Goal: Task Accomplishment & Management: Use online tool/utility

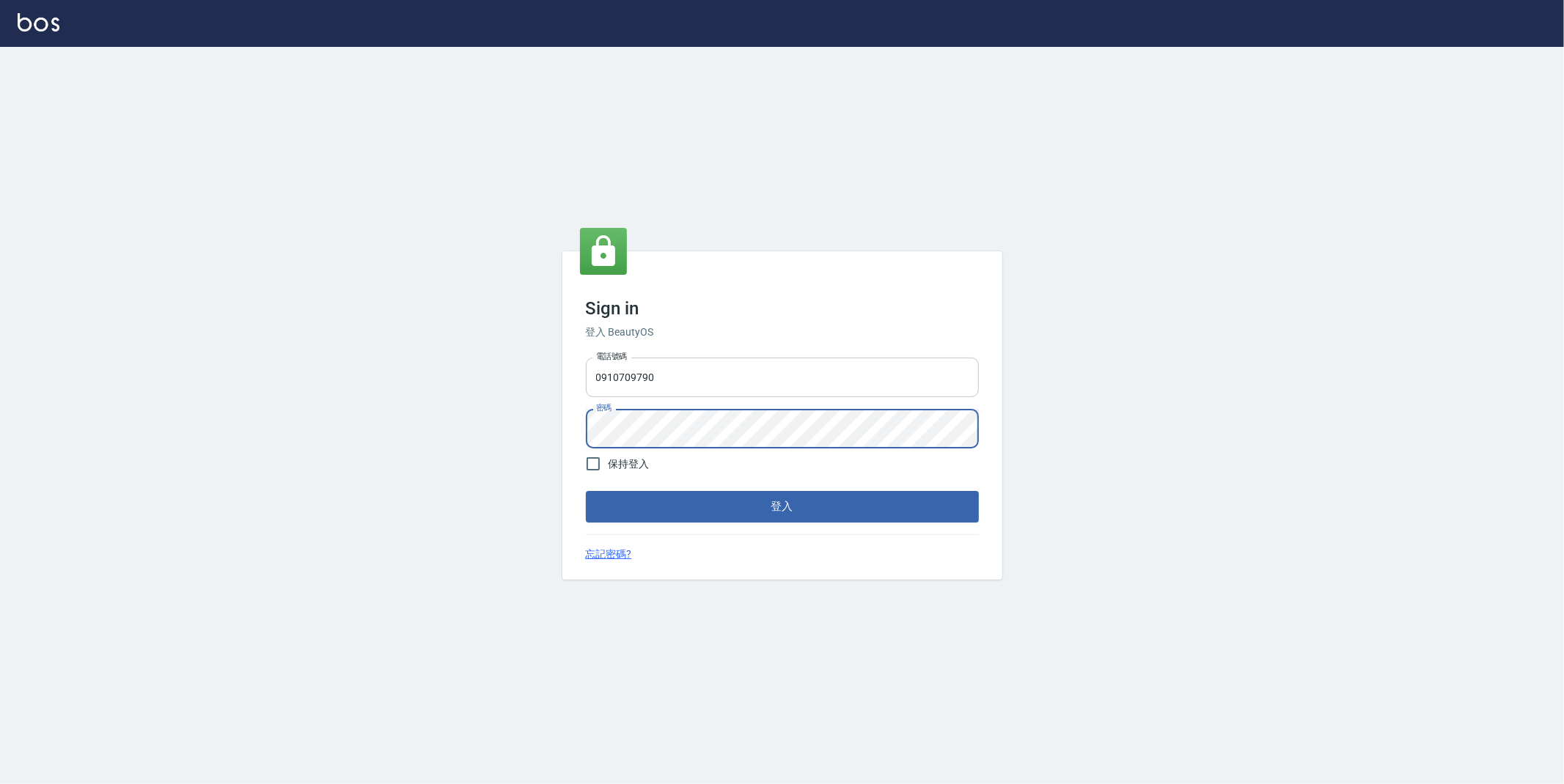
click at [586, 491] on button "登入" at bounding box center [782, 506] width 393 height 31
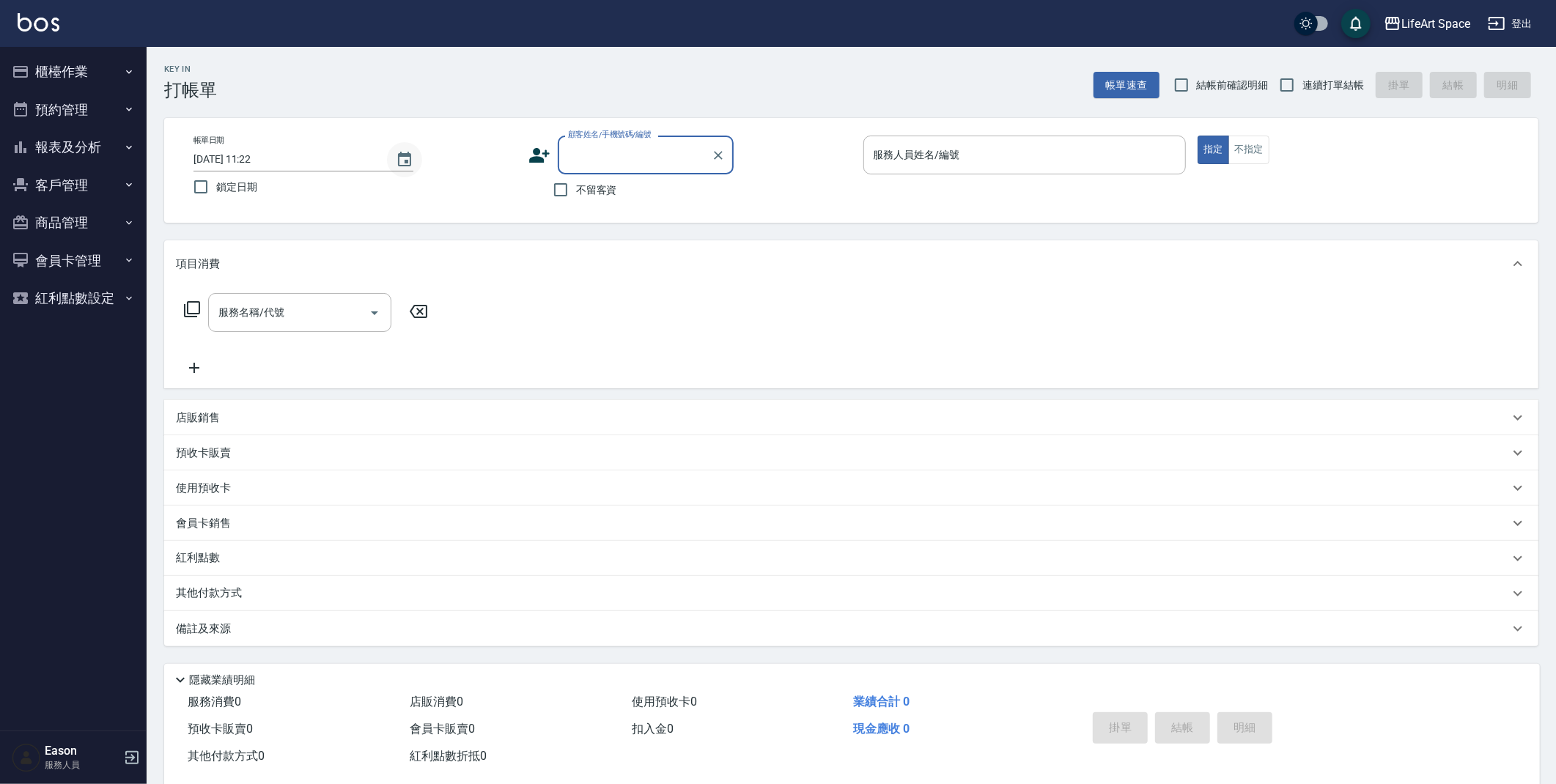
click at [407, 160] on icon "Choose date, selected date is 2025-09-23" at bounding box center [405, 159] width 14 height 15
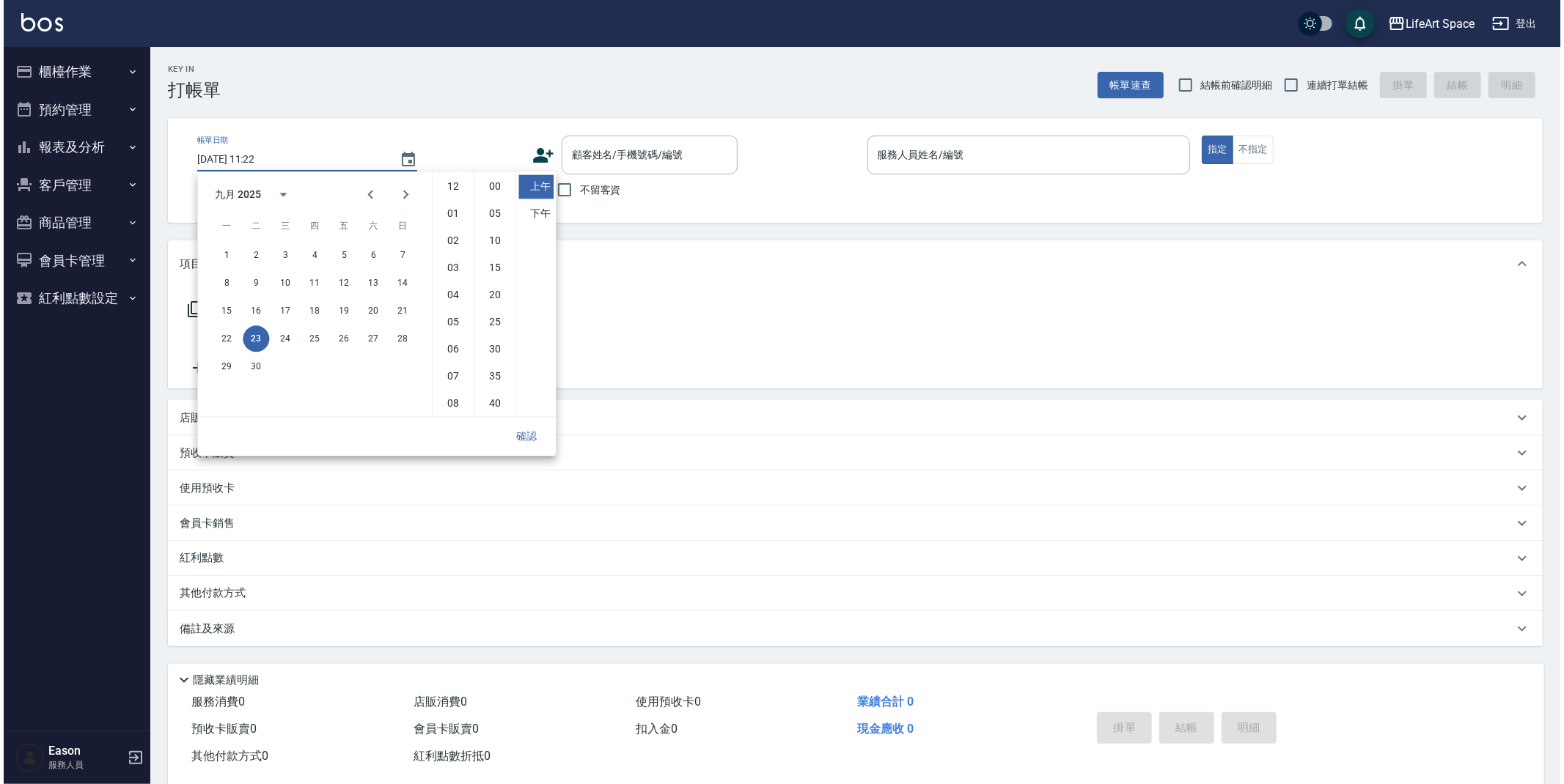
scroll to position [82, 0]
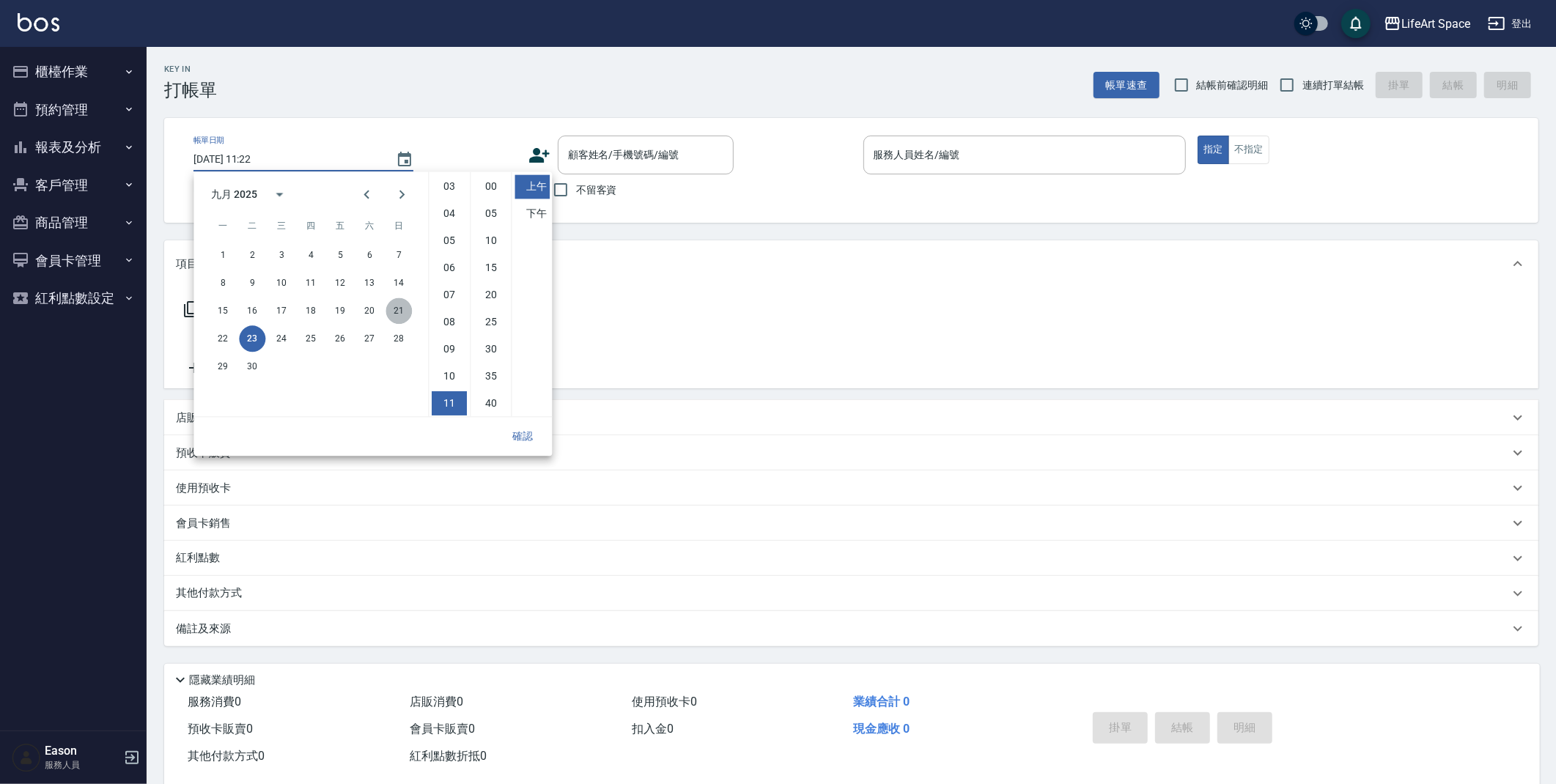
click at [404, 317] on button "21" at bounding box center [398, 310] width 26 height 26
type input "[DATE] 11:22"
click at [529, 430] on button "確認" at bounding box center [522, 436] width 47 height 27
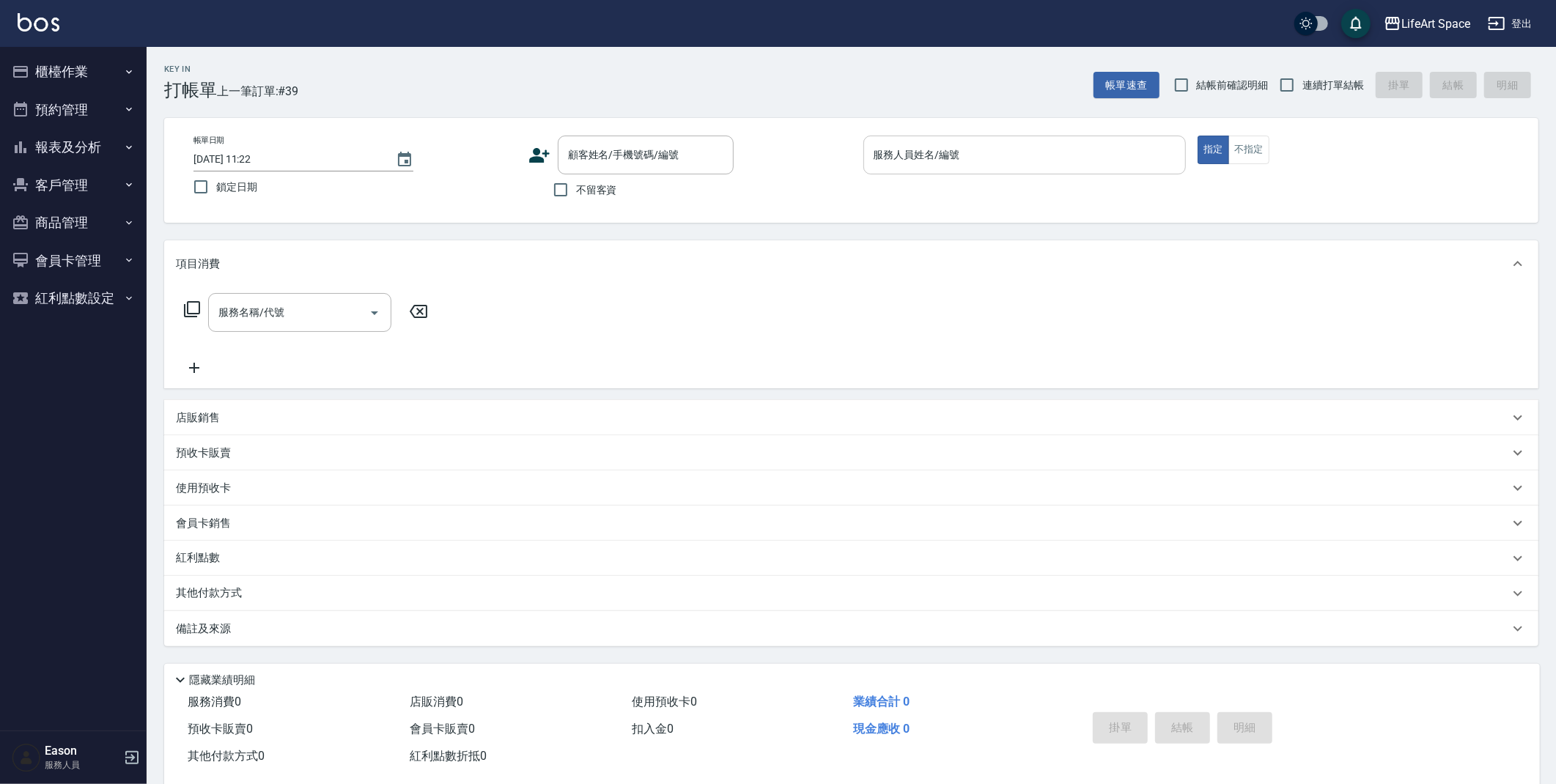
click at [1141, 152] on input "服務人員姓名/編號" at bounding box center [1025, 155] width 310 height 25
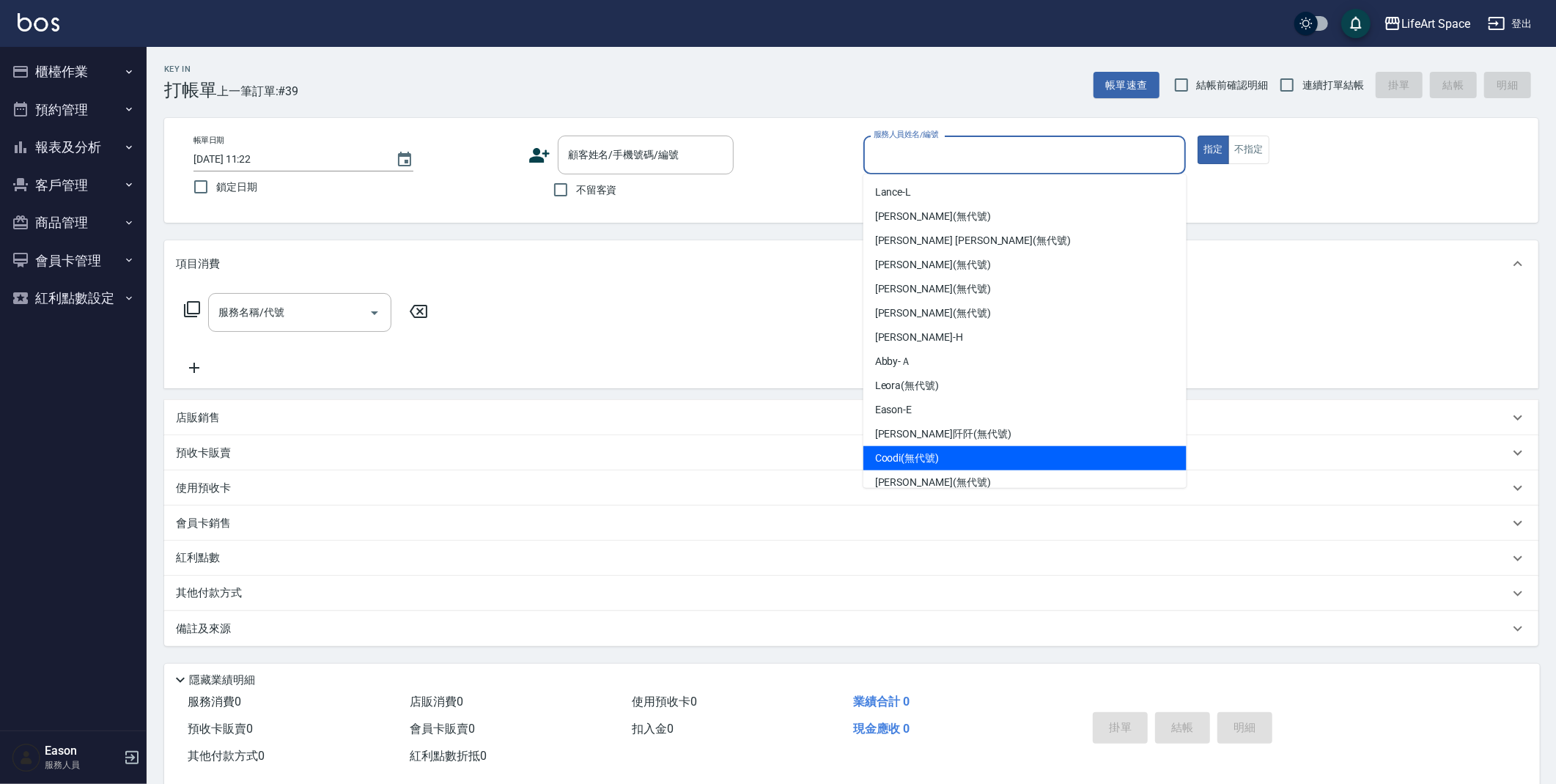
click at [976, 457] on div "Coodi (無代號)" at bounding box center [1025, 458] width 323 height 24
type input "Coodi(無代號)"
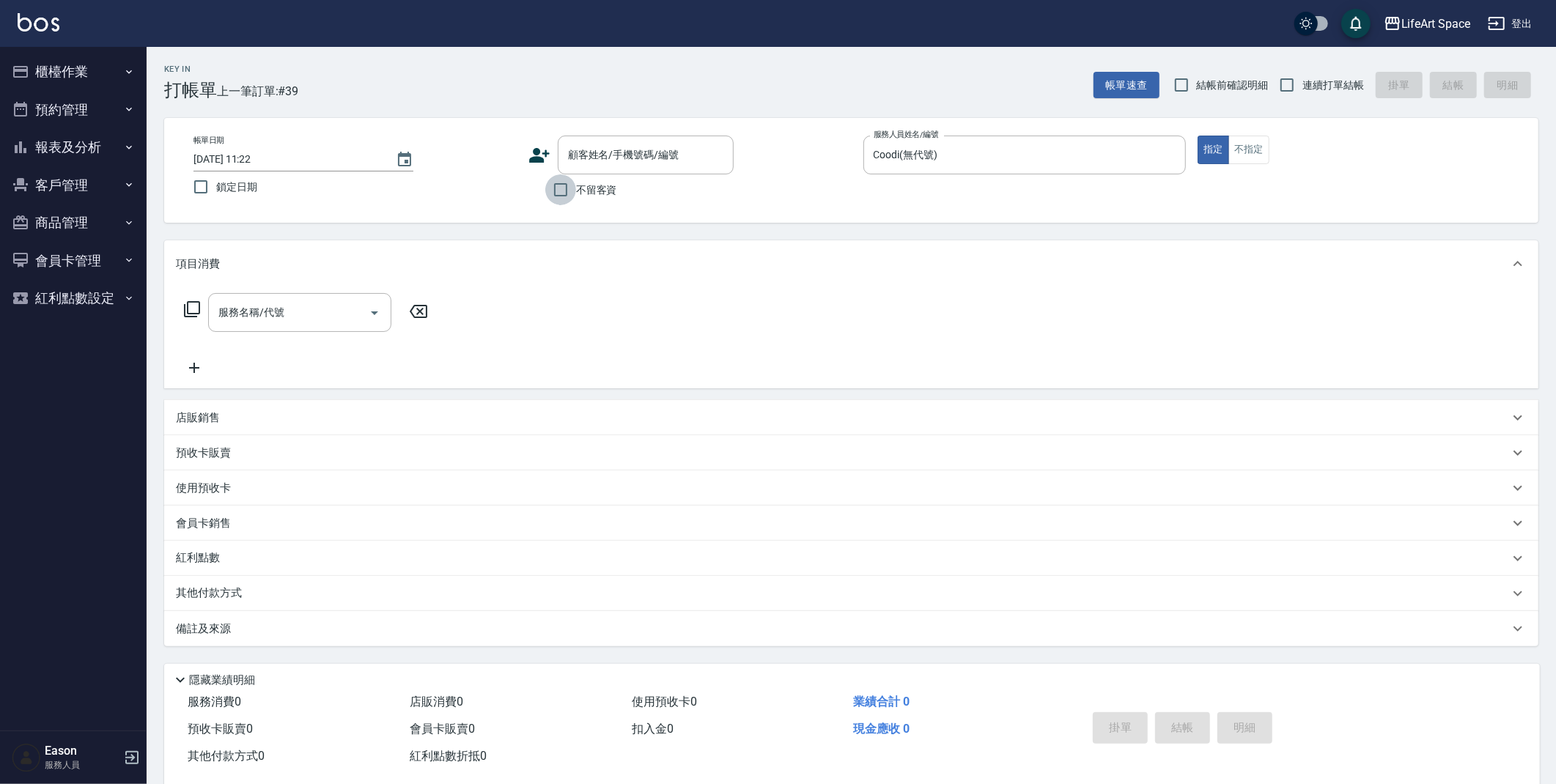
click at [557, 191] on input "不留客資" at bounding box center [561, 190] width 31 height 31
checkbox input "true"
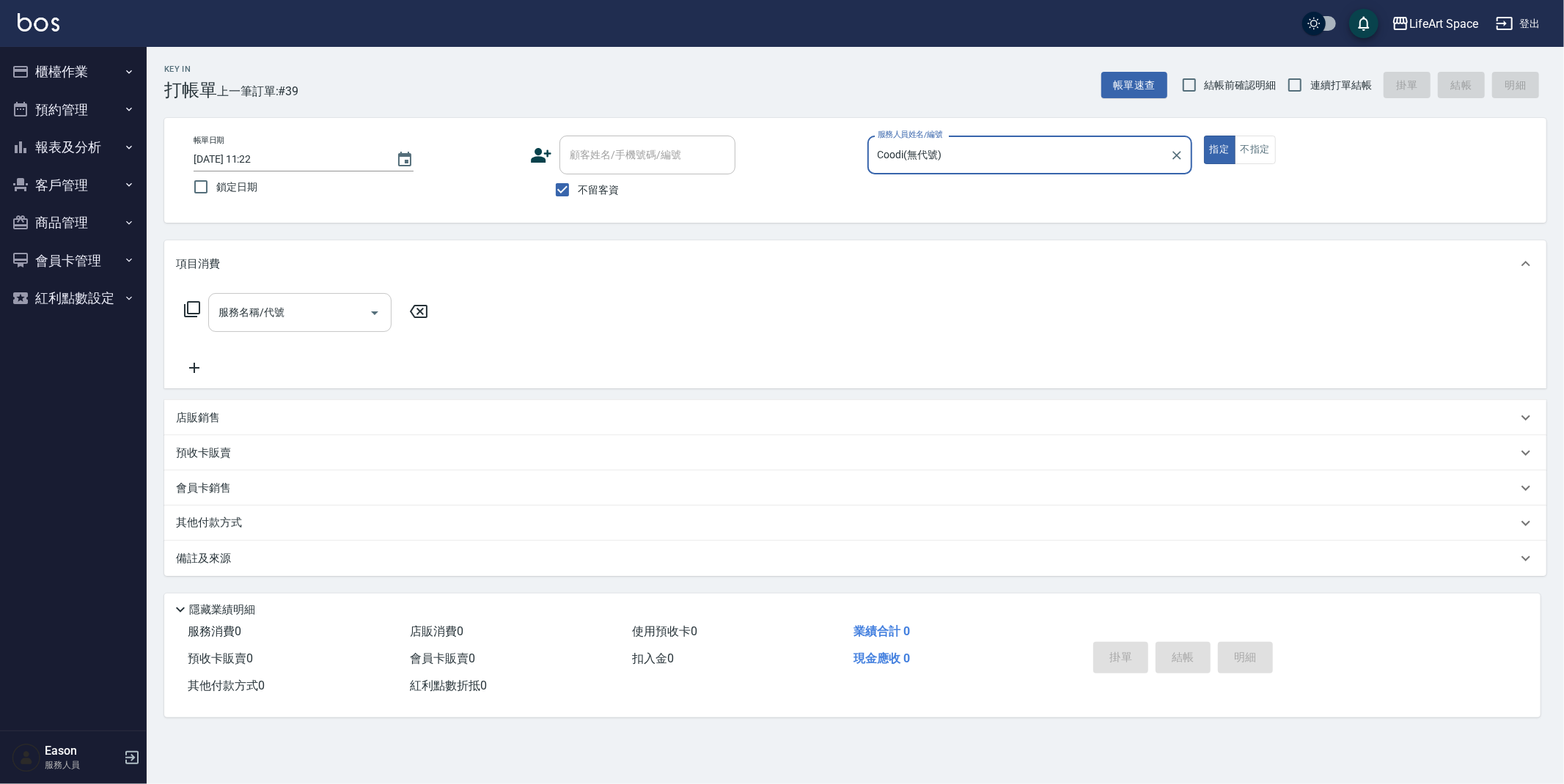
click at [317, 313] on input "服務名稱/代號" at bounding box center [288, 313] width 148 height 25
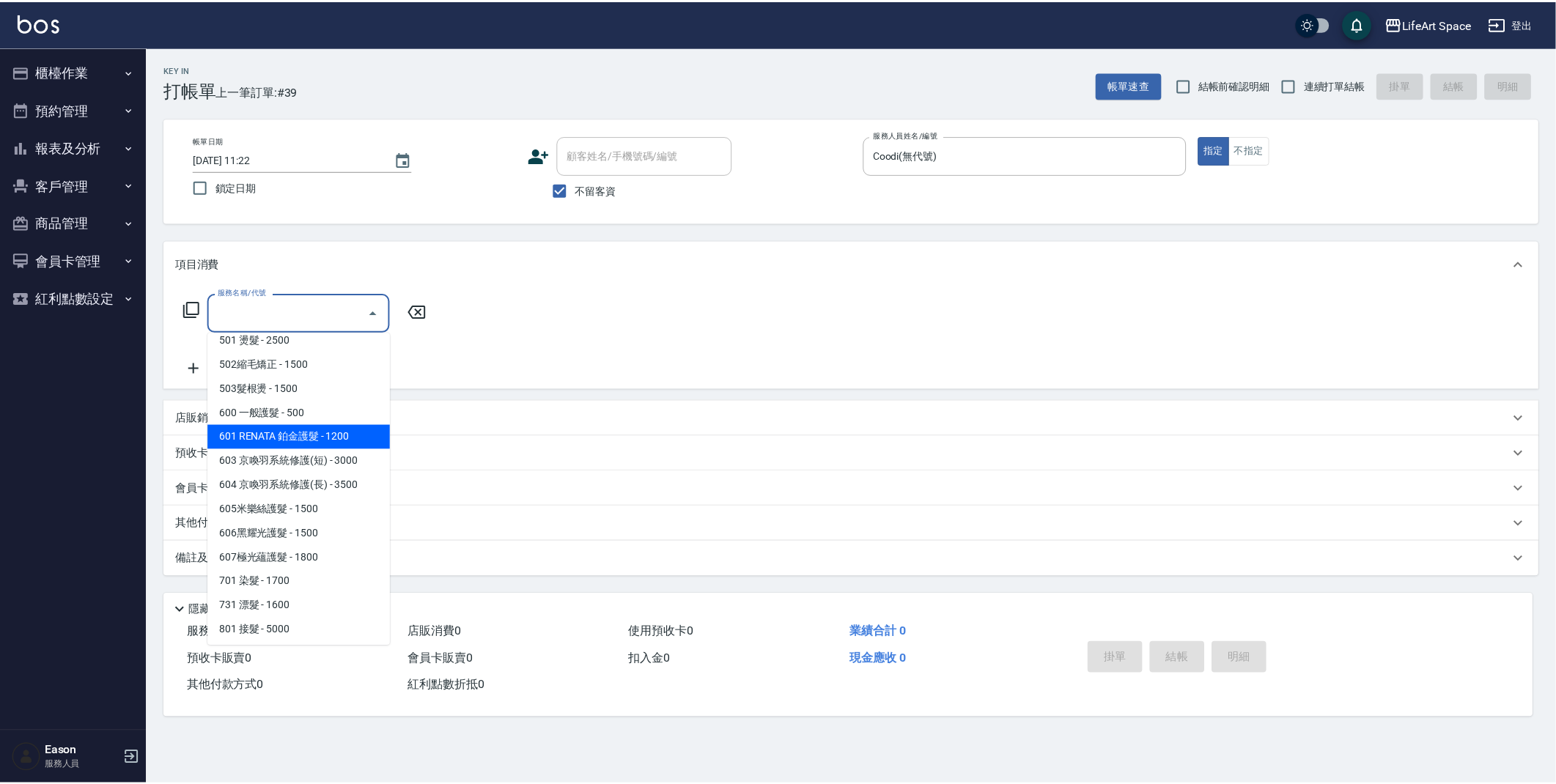
scroll to position [229, 0]
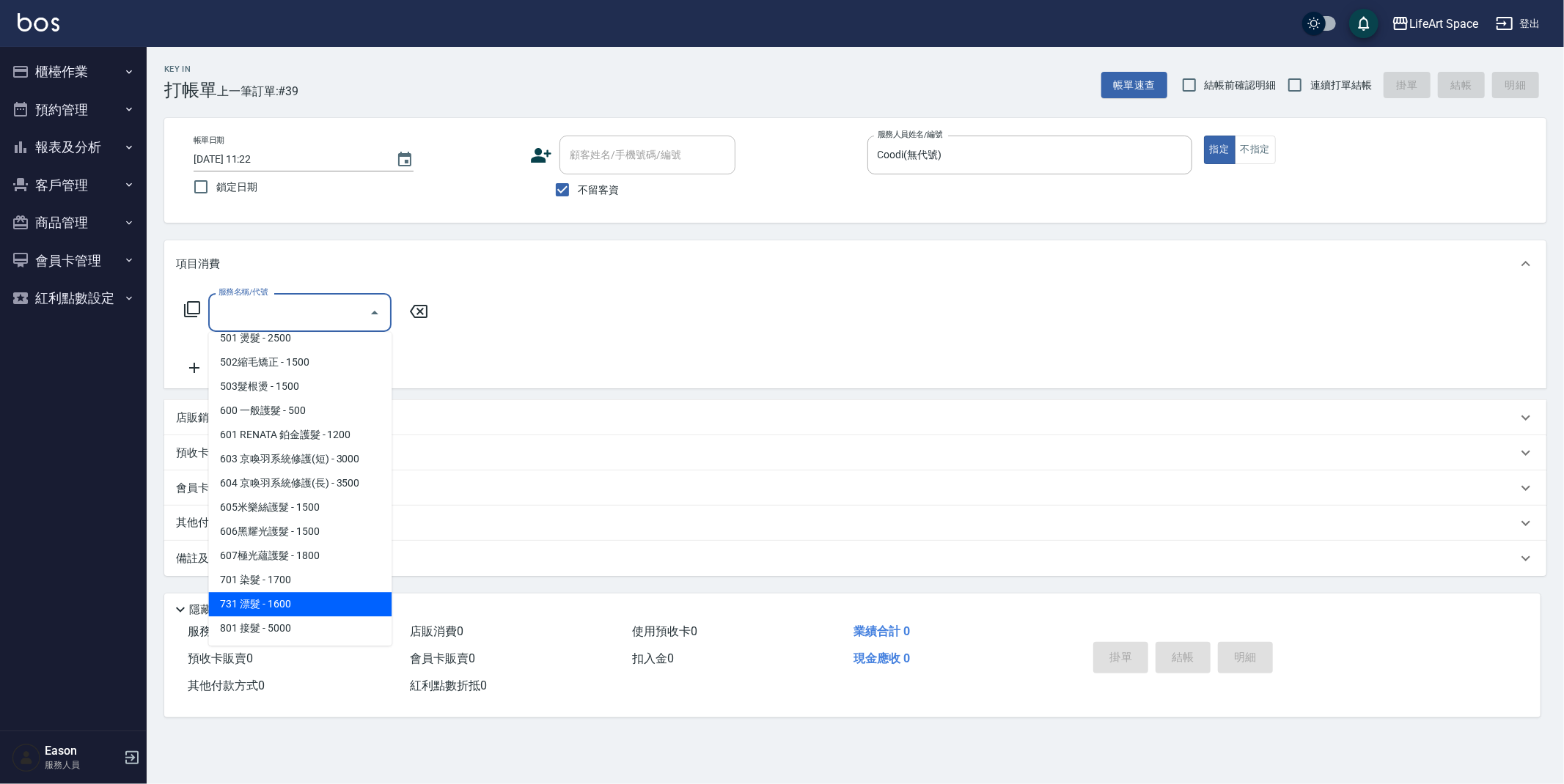
click at [314, 597] on span "731 漂髮 - 1600" at bounding box center [300, 604] width 183 height 24
type input "731 漂髮(731)"
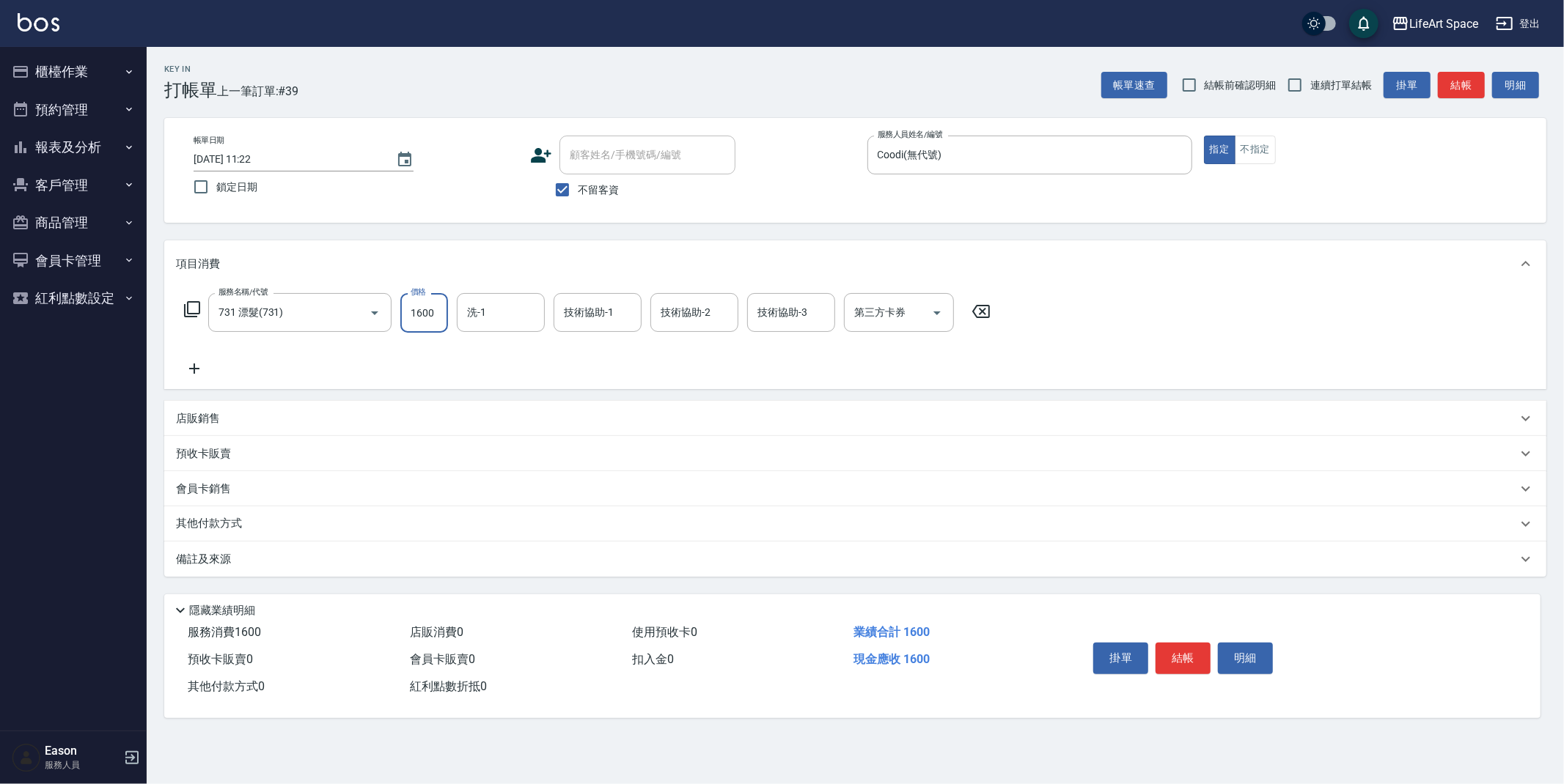
click at [434, 304] on input "1600" at bounding box center [424, 313] width 48 height 40
type input "2599"
click at [196, 368] on icon at bounding box center [194, 368] width 11 height 11
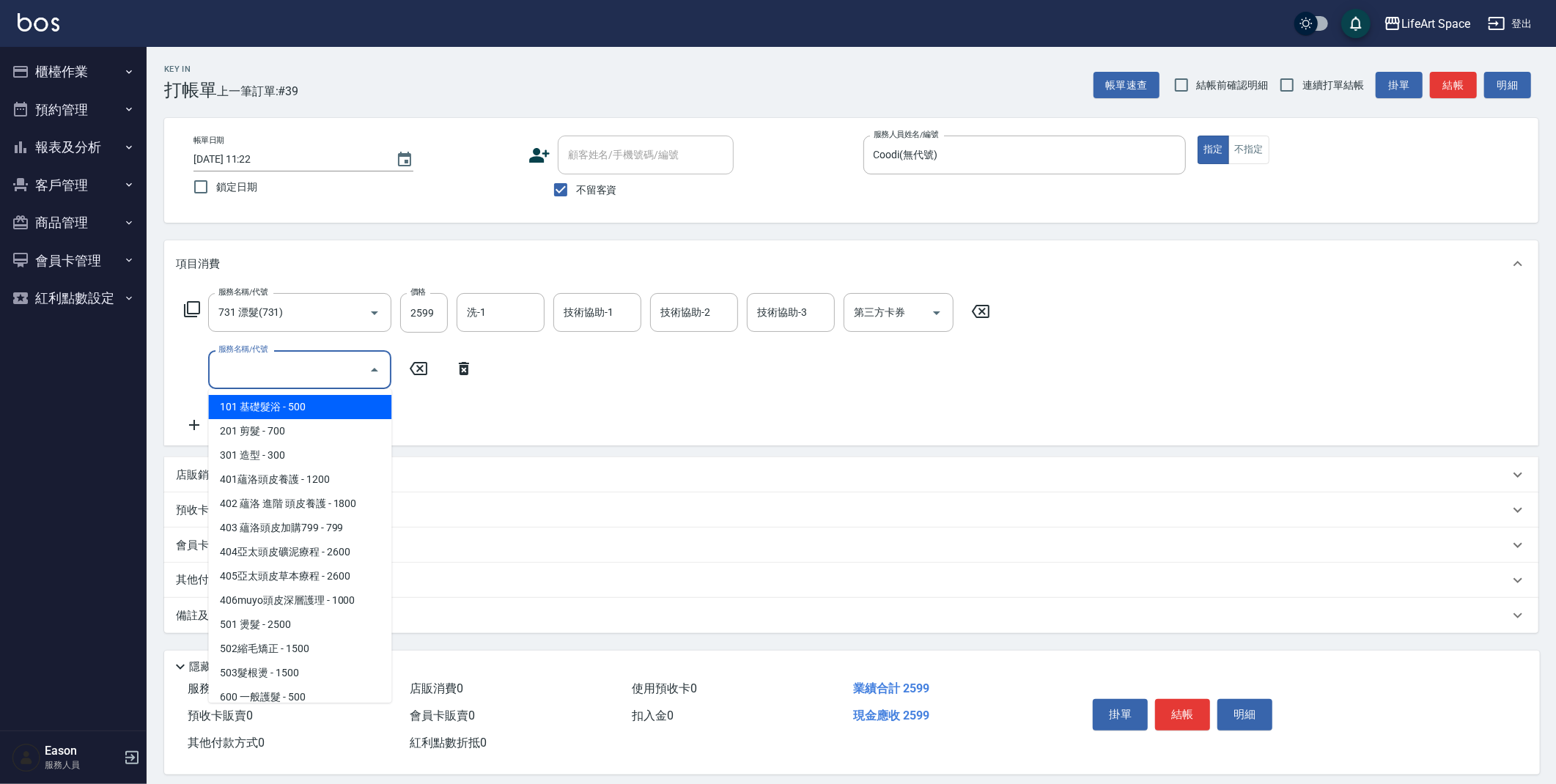
click at [280, 365] on input "服務名稱/代號" at bounding box center [288, 369] width 148 height 25
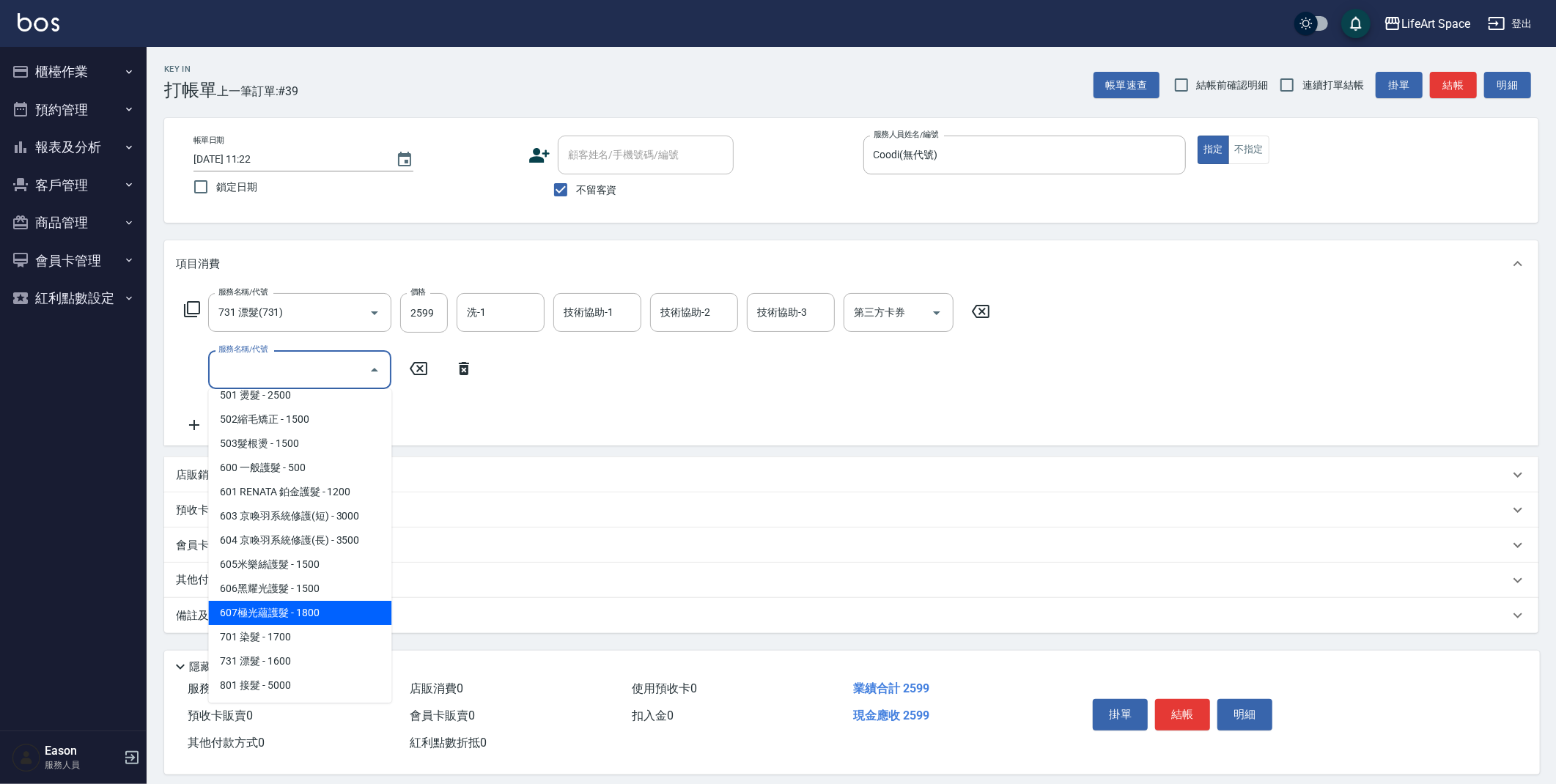
click at [264, 616] on span "607極光蘊護髮 - 1800" at bounding box center [300, 613] width 183 height 24
type input "607極光蘊護髮(607)"
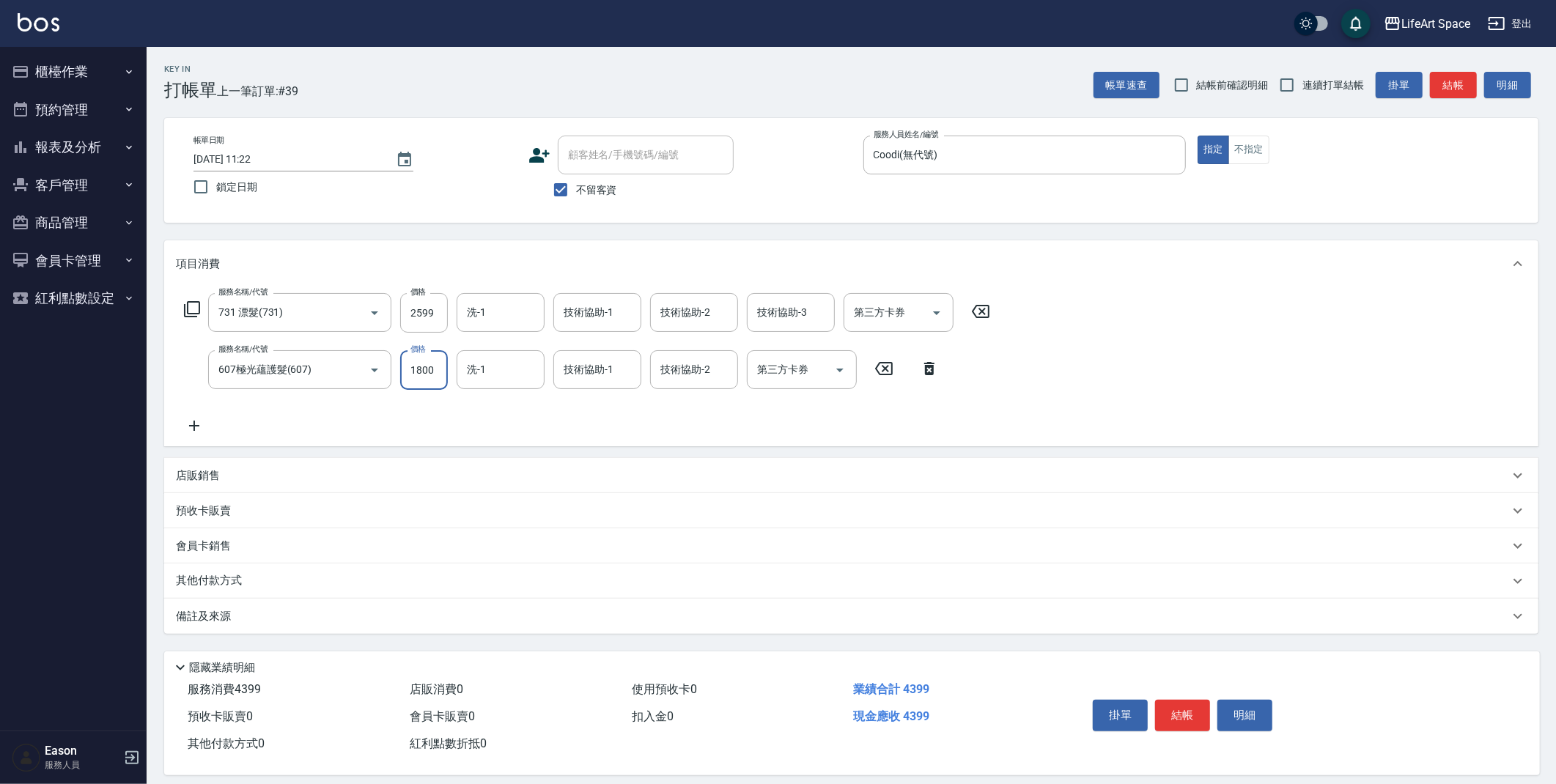
click at [438, 376] on input "1800" at bounding box center [424, 370] width 48 height 40
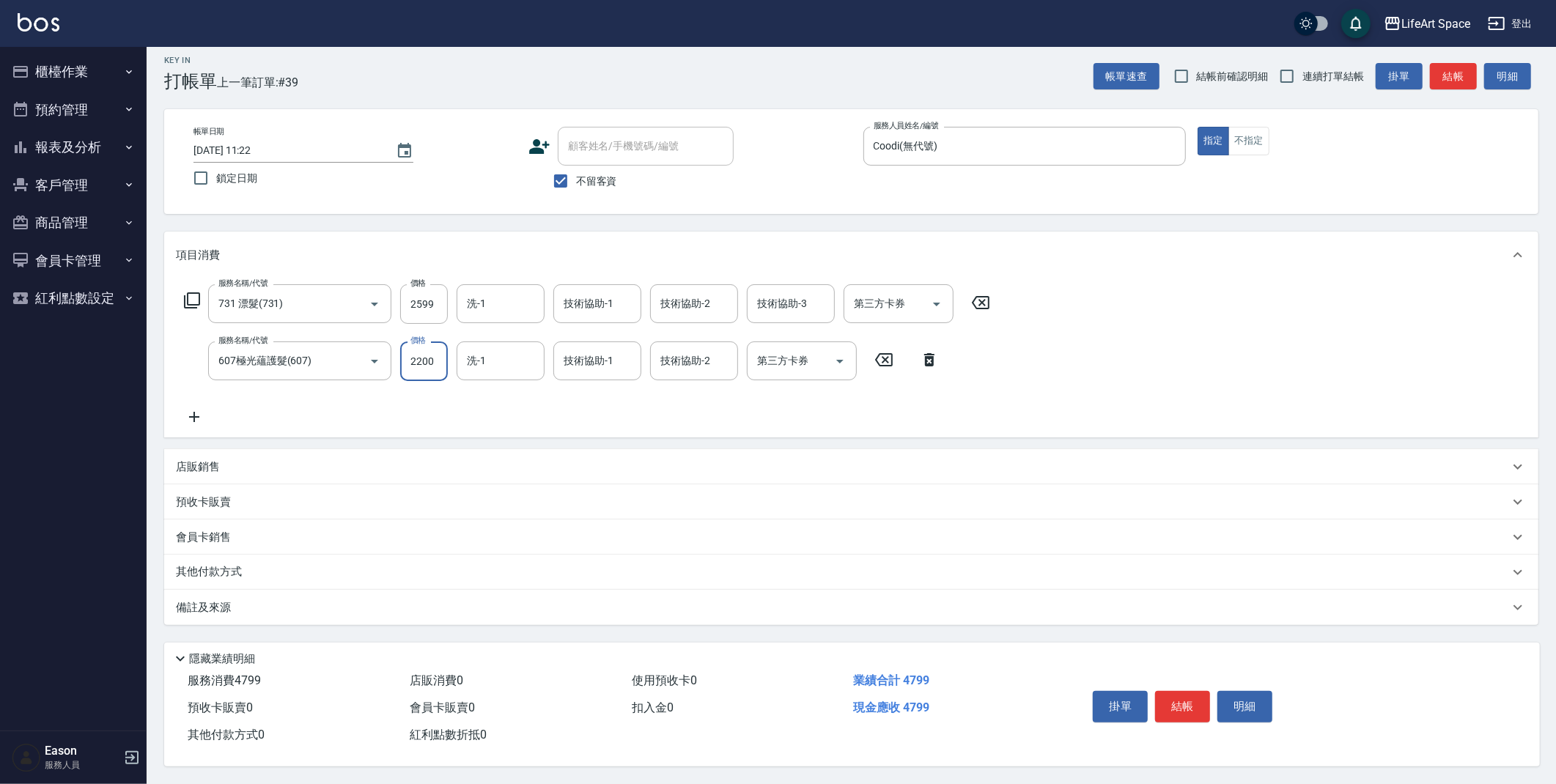
type input "2200"
click at [203, 567] on p "其他付款方式" at bounding box center [212, 572] width 73 height 17
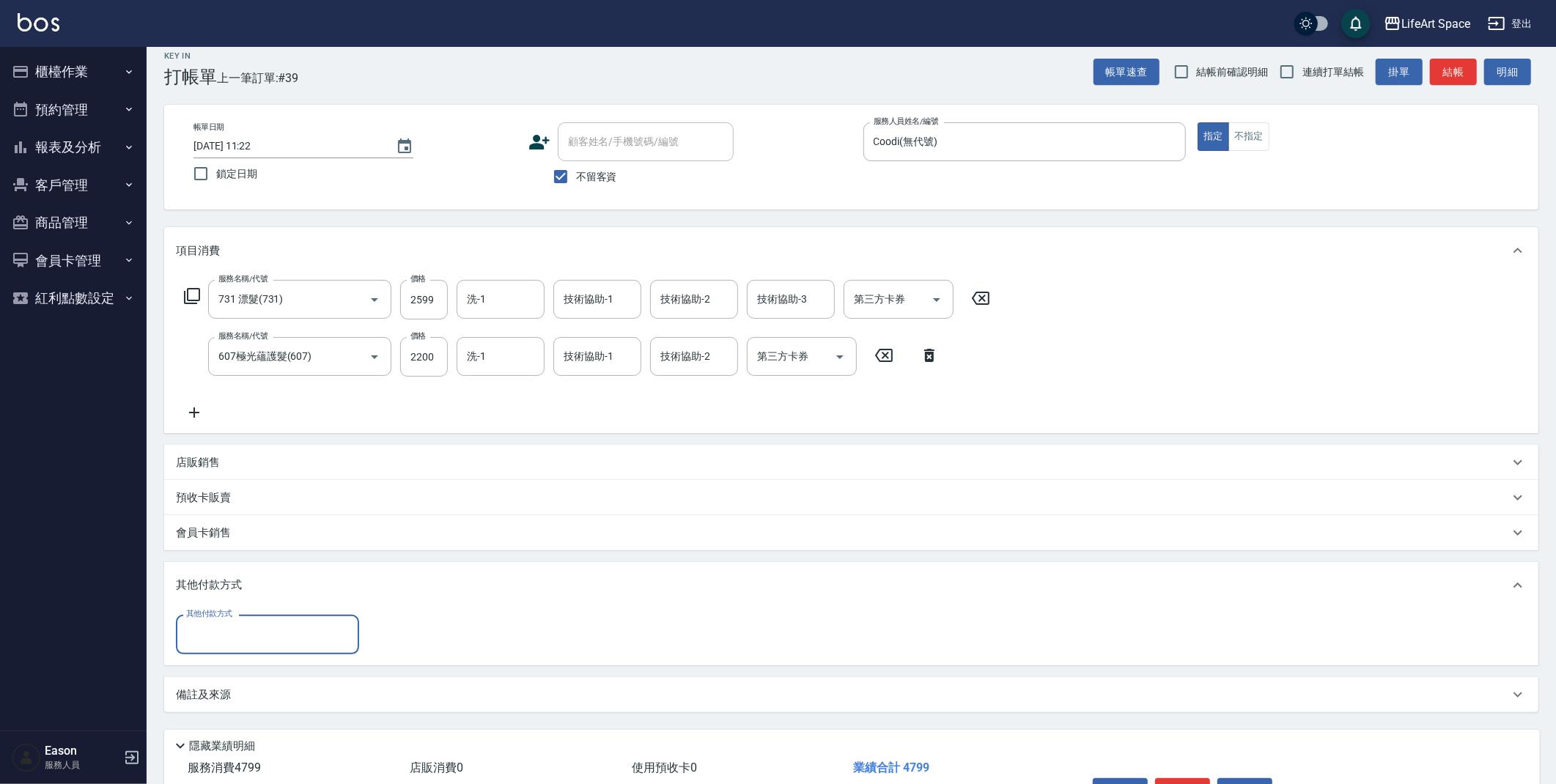
scroll to position [0, 0]
click at [226, 628] on input "其他付款方式" at bounding box center [267, 634] width 171 height 25
click at [285, 700] on span "Linepay" at bounding box center [268, 695] width 183 height 24
type input "Linepay"
click at [407, 629] on input "0" at bounding box center [423, 634] width 110 height 40
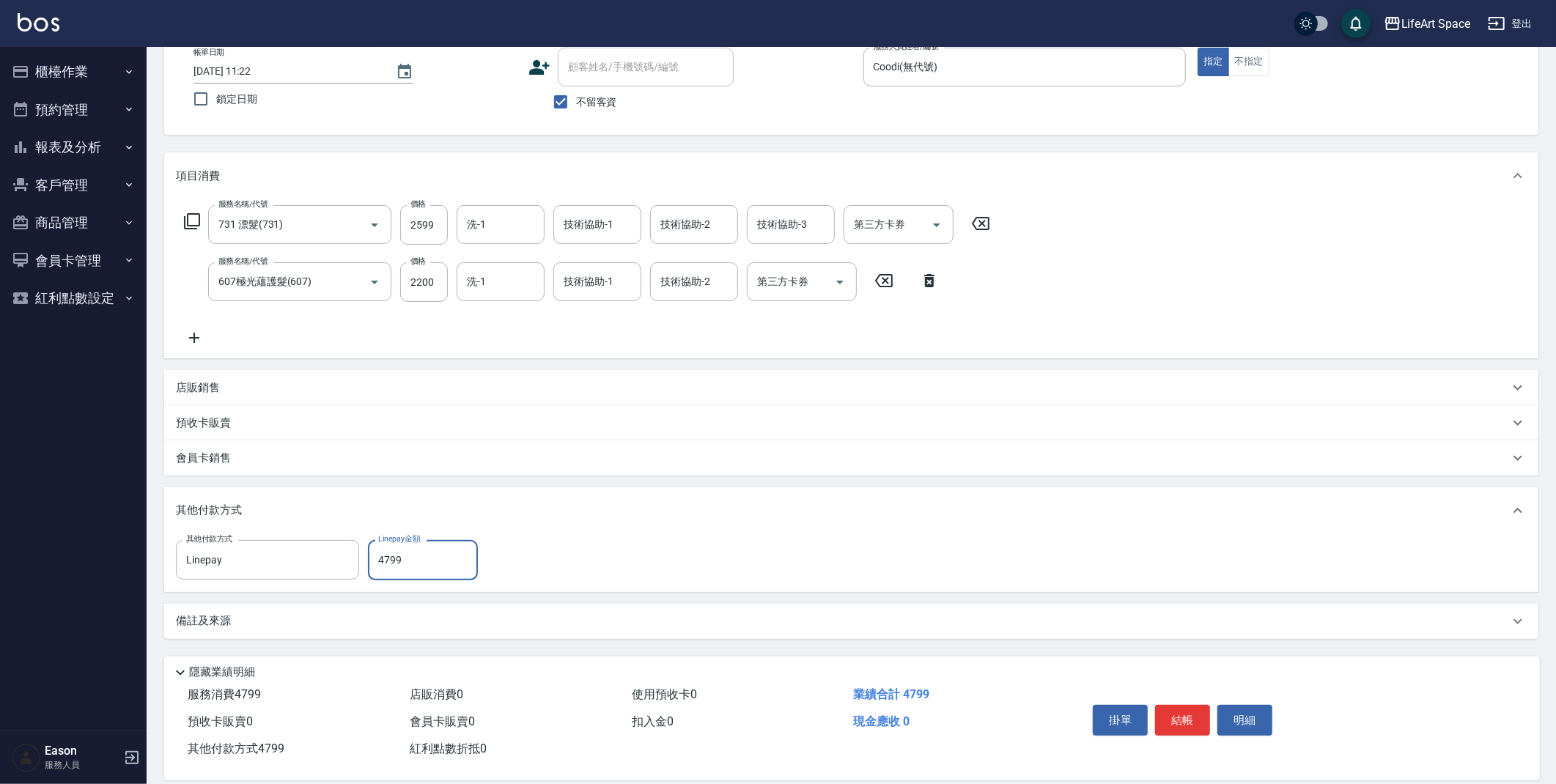
scroll to position [106, 0]
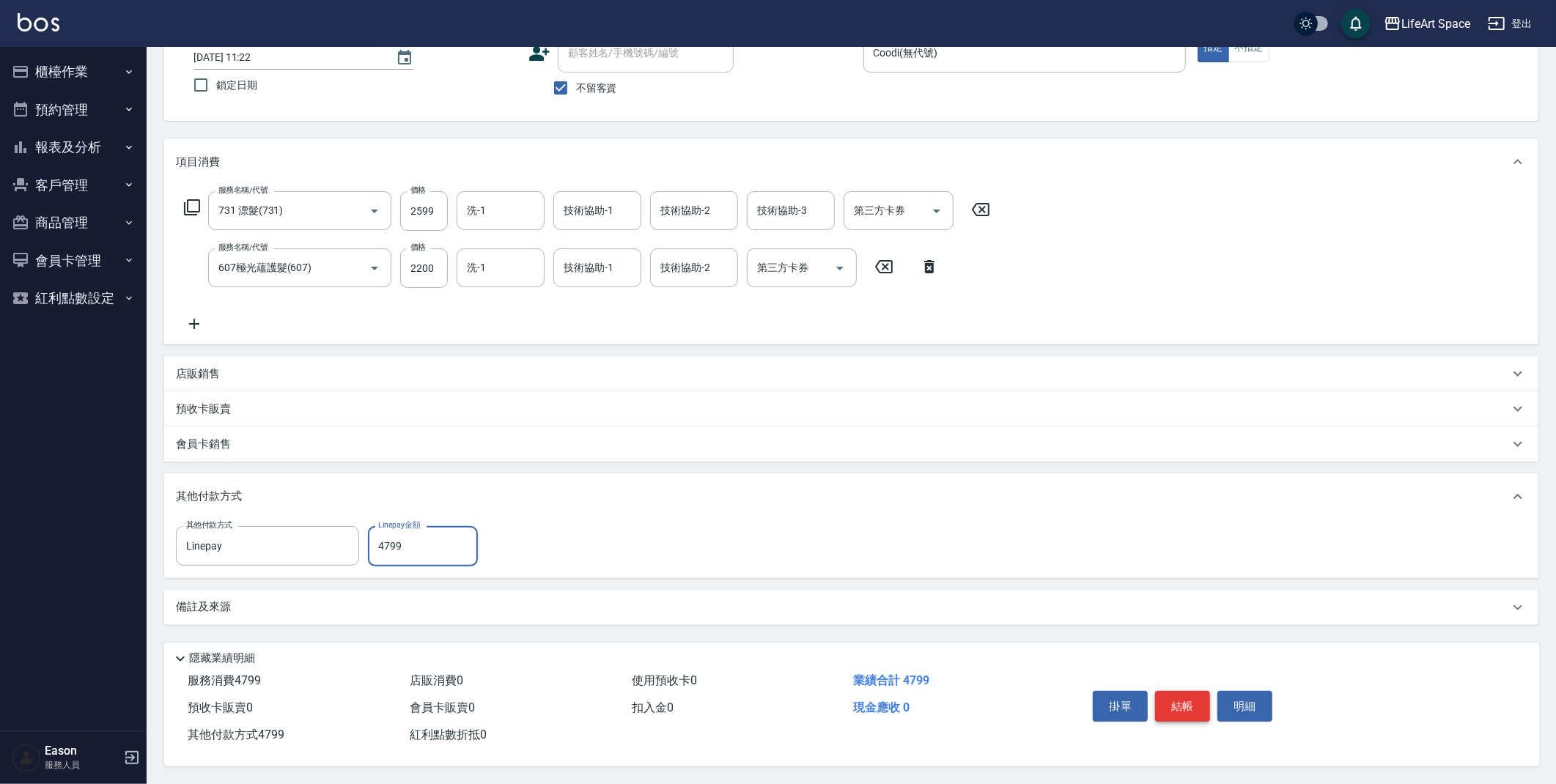
type input "4799"
click at [1189, 699] on button "結帳" at bounding box center [1183, 706] width 55 height 31
